Goal: Information Seeking & Learning: Compare options

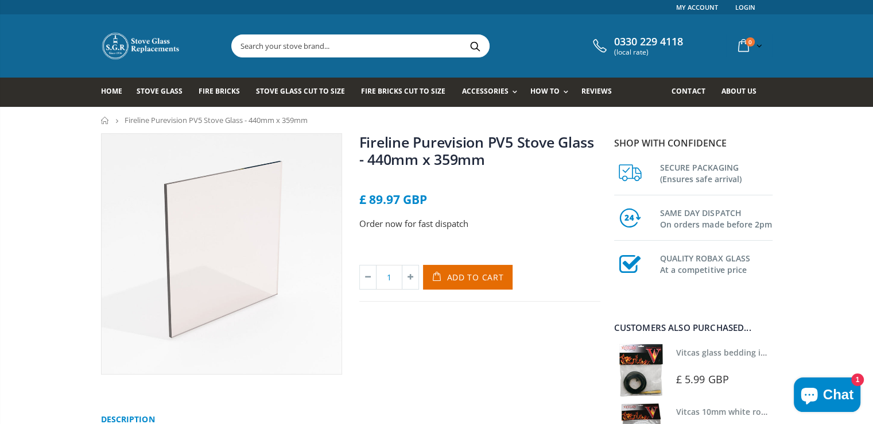
scroll to position [57, 0]
